Goal: Task Accomplishment & Management: Use online tool/utility

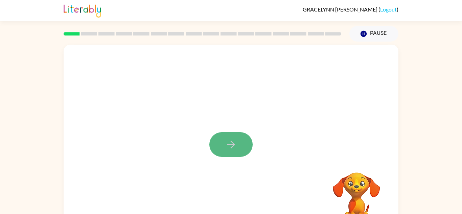
click at [233, 138] on button "button" at bounding box center [230, 144] width 43 height 25
click at [225, 202] on div at bounding box center [230, 203] width 321 height 55
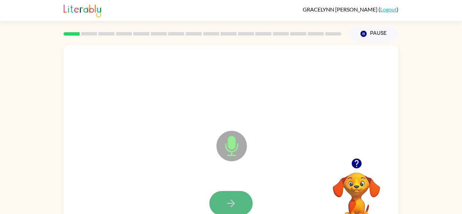
click at [225, 202] on icon "button" at bounding box center [231, 203] width 12 height 12
click at [224, 202] on button "button" at bounding box center [230, 203] width 43 height 25
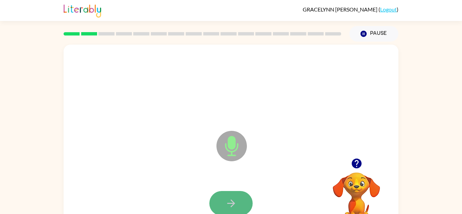
click at [224, 203] on button "button" at bounding box center [230, 203] width 43 height 25
click at [235, 171] on icon "Microphone The Microphone is here when it is your turn to talk" at bounding box center [265, 154] width 101 height 51
click at [231, 196] on button "button" at bounding box center [230, 203] width 43 height 25
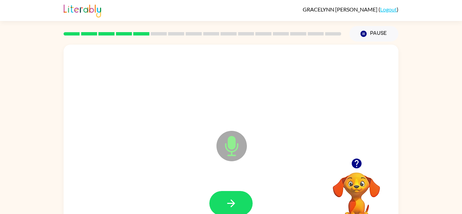
click at [231, 196] on button "button" at bounding box center [230, 203] width 43 height 25
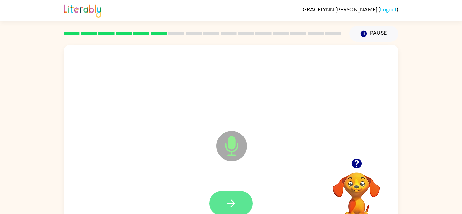
click at [226, 204] on icon "button" at bounding box center [231, 203] width 12 height 12
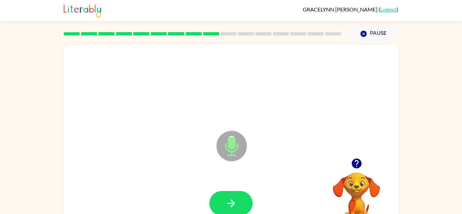
click at [226, 204] on icon "button" at bounding box center [231, 203] width 12 height 12
click at [223, 195] on button "button" at bounding box center [230, 203] width 43 height 25
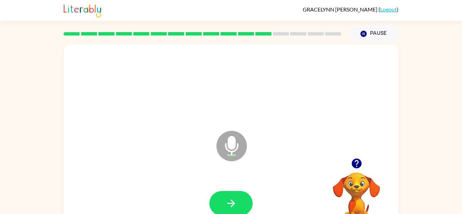
click at [219, 186] on div at bounding box center [230, 203] width 321 height 55
click at [228, 197] on icon "button" at bounding box center [231, 203] width 12 height 12
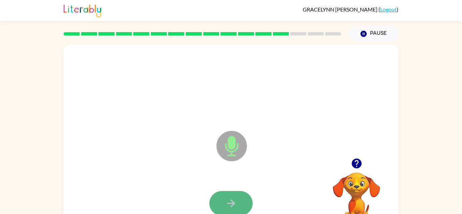
click at [229, 196] on button "button" at bounding box center [230, 203] width 43 height 25
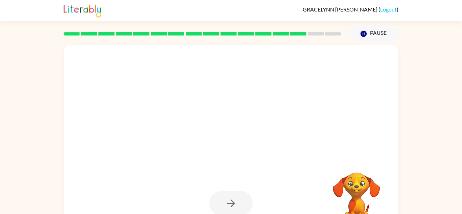
click at [230, 196] on div at bounding box center [230, 203] width 43 height 25
click at [236, 198] on div at bounding box center [230, 203] width 43 height 25
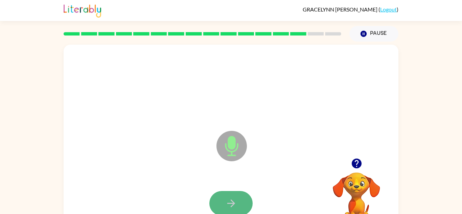
click at [234, 202] on icon "button" at bounding box center [231, 203] width 12 height 12
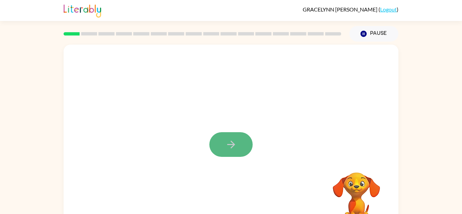
click at [218, 139] on button "button" at bounding box center [230, 144] width 43 height 25
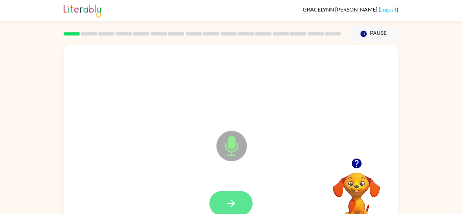
click at [218, 205] on button "button" at bounding box center [230, 203] width 43 height 25
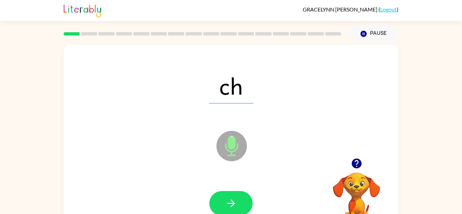
click at [218, 205] on button "button" at bounding box center [230, 203] width 43 height 25
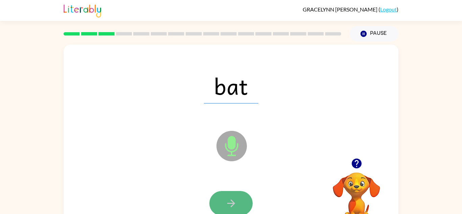
click at [219, 205] on button "button" at bounding box center [230, 203] width 43 height 25
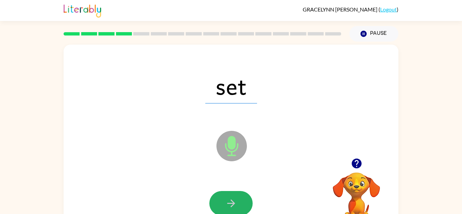
click at [219, 205] on button "button" at bounding box center [230, 203] width 43 height 25
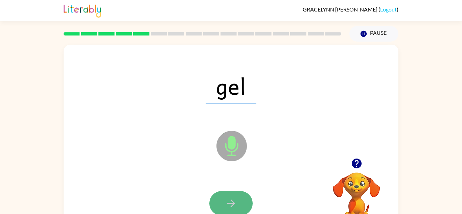
click at [220, 206] on button "button" at bounding box center [230, 203] width 43 height 25
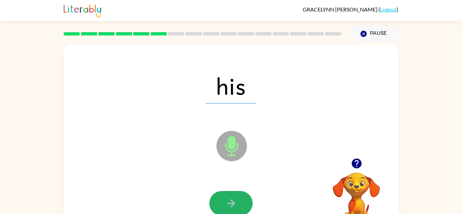
click at [220, 206] on button "button" at bounding box center [230, 203] width 43 height 25
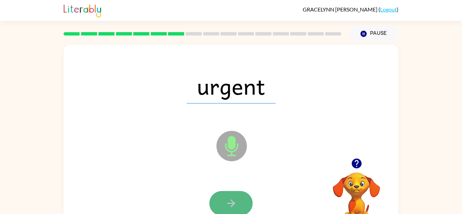
click at [222, 207] on button "button" at bounding box center [230, 203] width 43 height 25
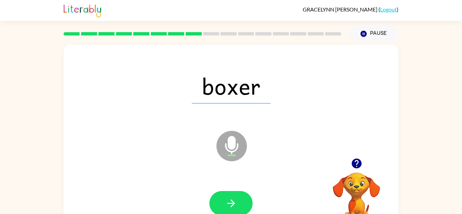
click at [222, 207] on button "button" at bounding box center [230, 203] width 43 height 25
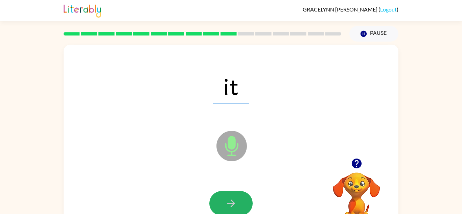
click at [222, 207] on button "button" at bounding box center [230, 203] width 43 height 25
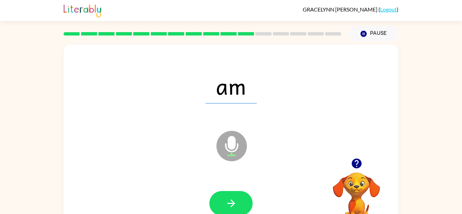
click at [222, 207] on button "button" at bounding box center [230, 203] width 43 height 25
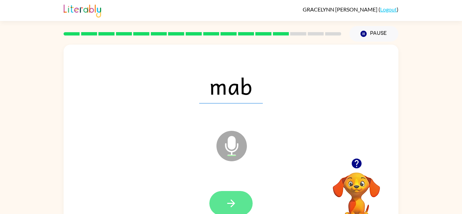
click at [222, 207] on button "button" at bounding box center [230, 203] width 43 height 25
click at [222, 207] on div at bounding box center [230, 203] width 43 height 25
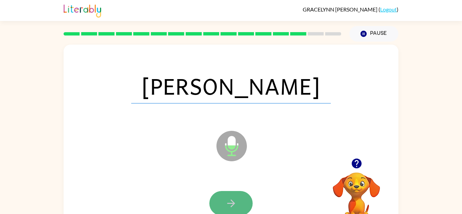
click at [225, 213] on button "button" at bounding box center [230, 203] width 43 height 25
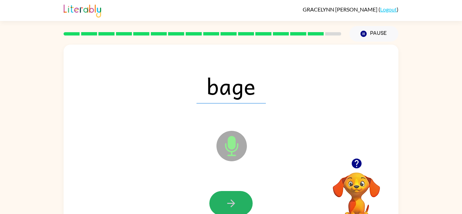
click at [225, 213] on button "button" at bounding box center [230, 203] width 43 height 25
